Goal: Find specific page/section: Find specific page/section

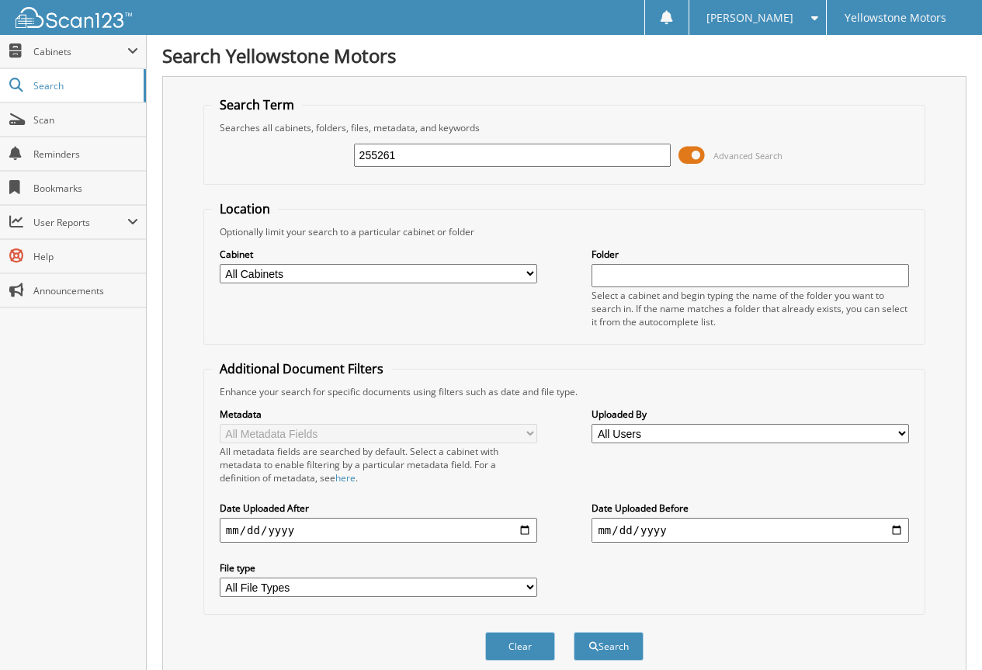
type input "255261"
click at [574, 632] on button "Search" at bounding box center [609, 646] width 70 height 29
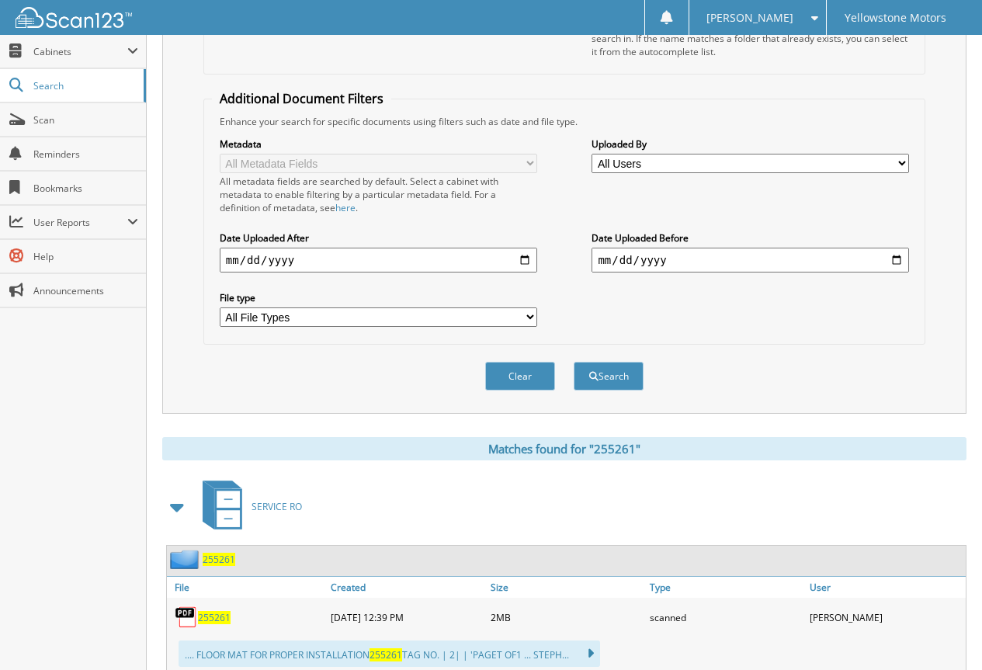
scroll to position [319, 0]
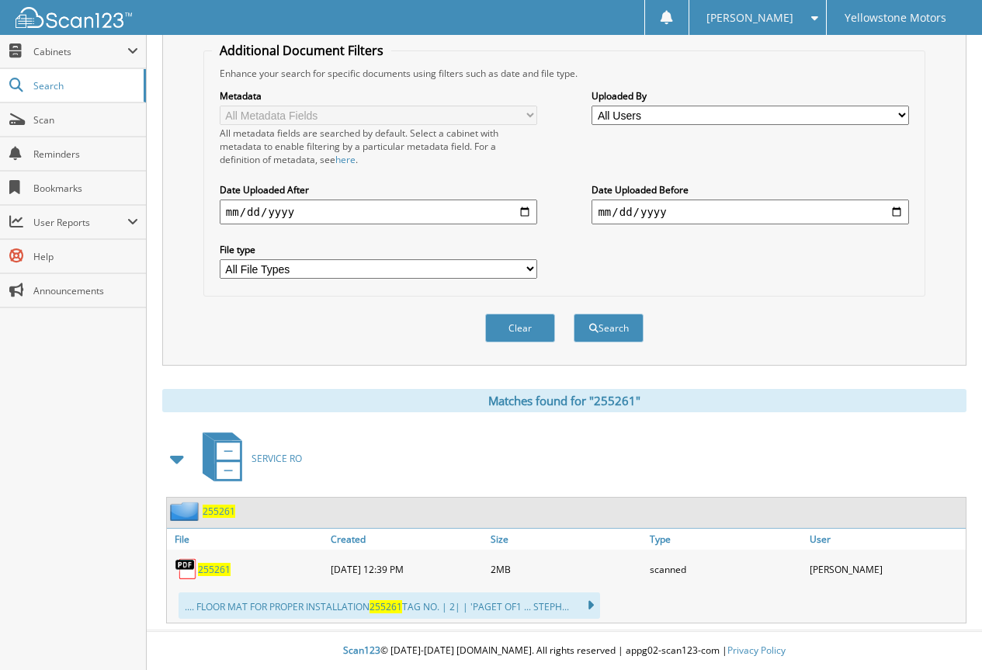
click at [221, 572] on span "255261" at bounding box center [214, 569] width 33 height 13
